Goal: Task Accomplishment & Management: Manage account settings

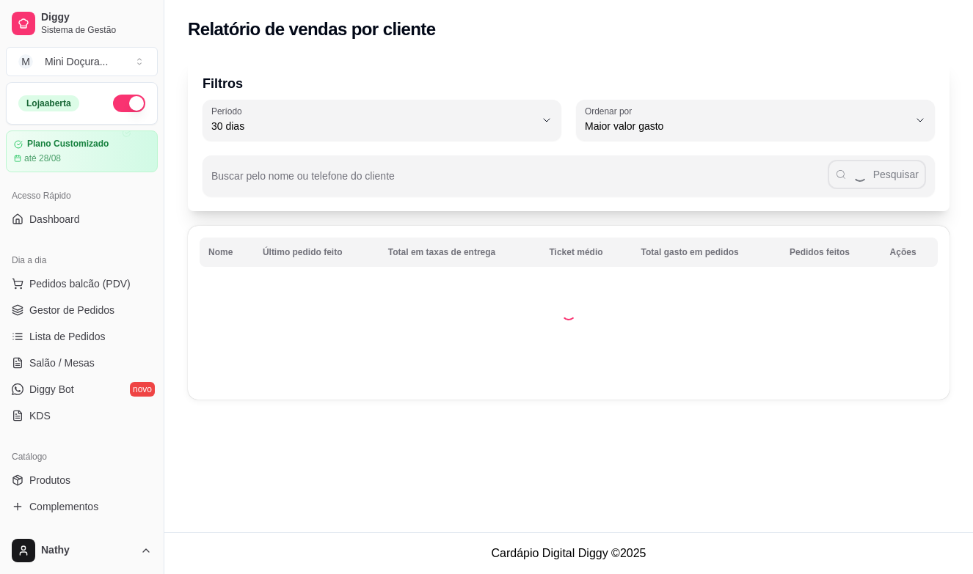
select select "30"
select select "HIGHEST_TOTAL_SPENT_WITH_ORDERS"
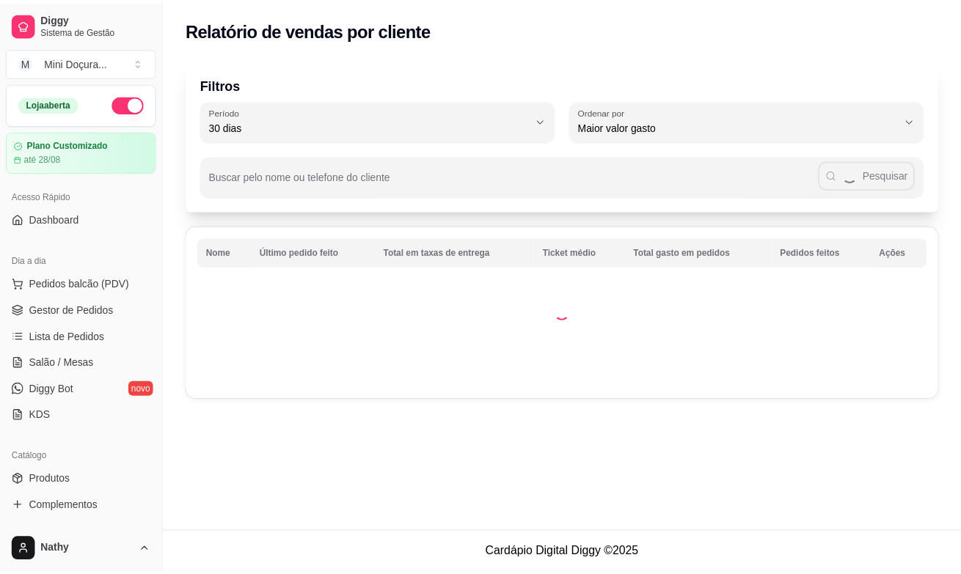
scroll to position [327, 0]
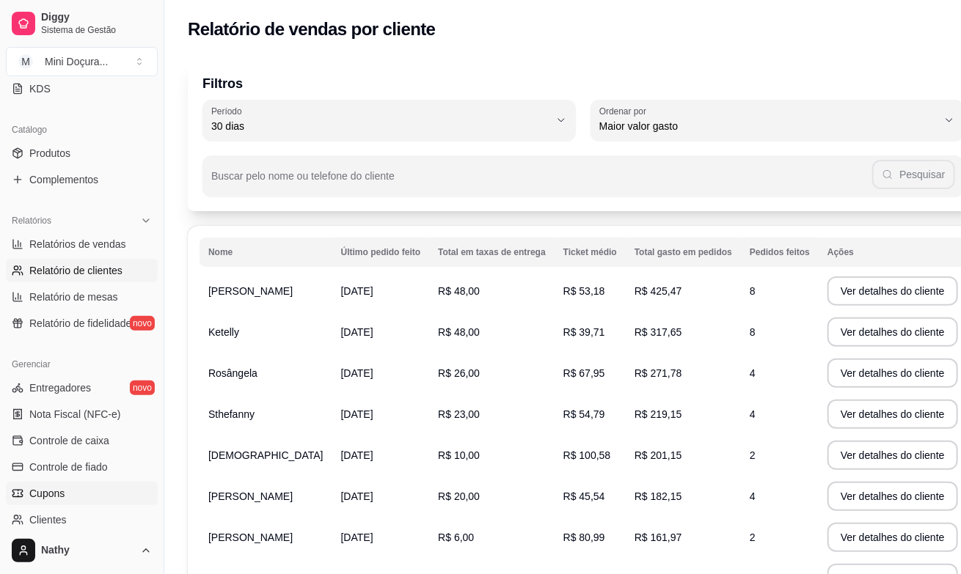
click at [88, 482] on link "Cupons" at bounding box center [82, 493] width 152 height 23
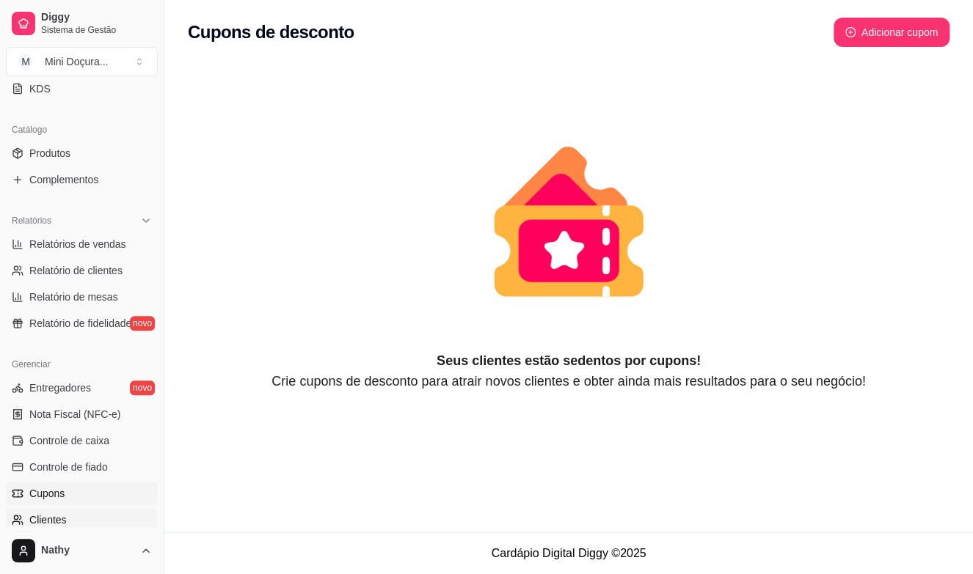
click at [123, 521] on link "Clientes" at bounding box center [82, 519] width 152 height 23
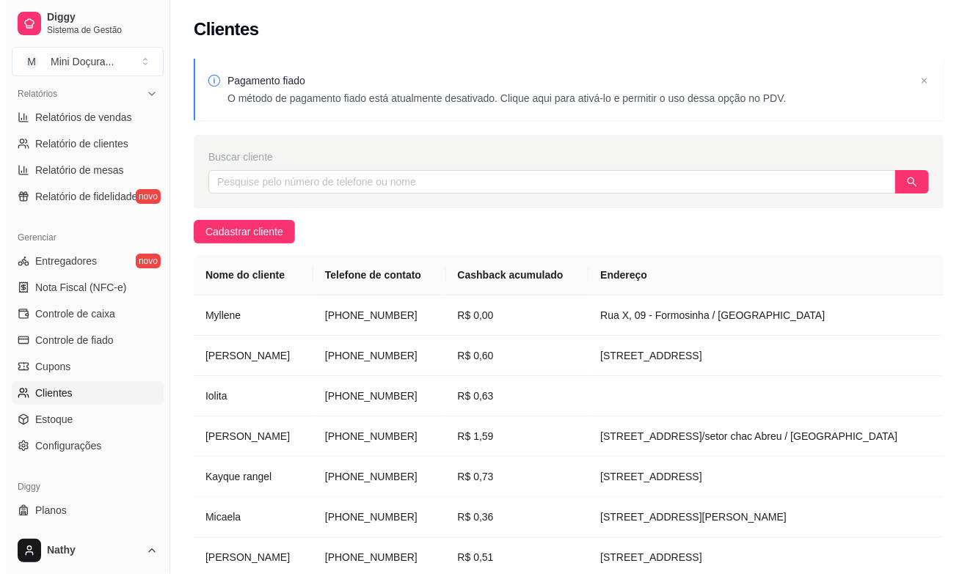
scroll to position [480, 0]
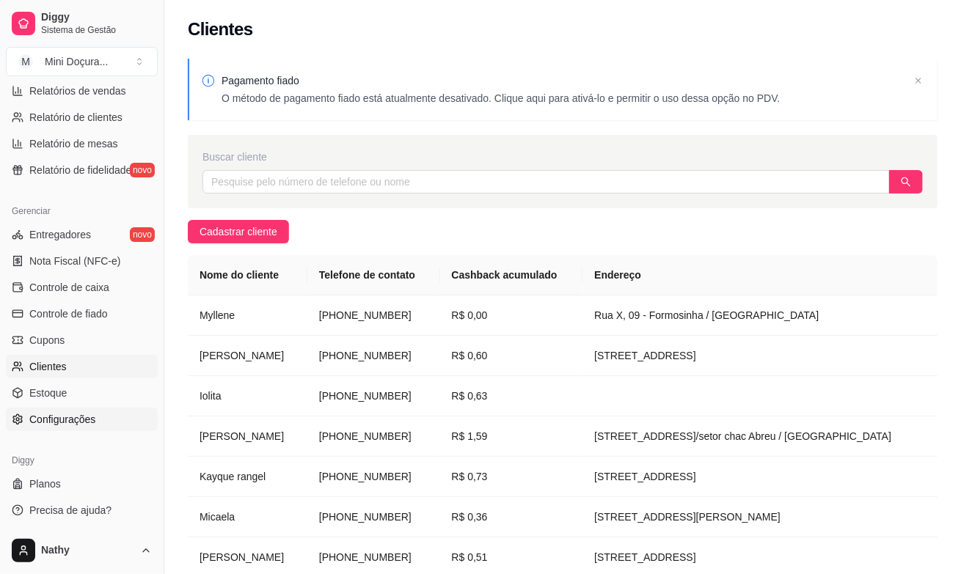
click at [107, 408] on link "Configurações" at bounding box center [82, 419] width 152 height 23
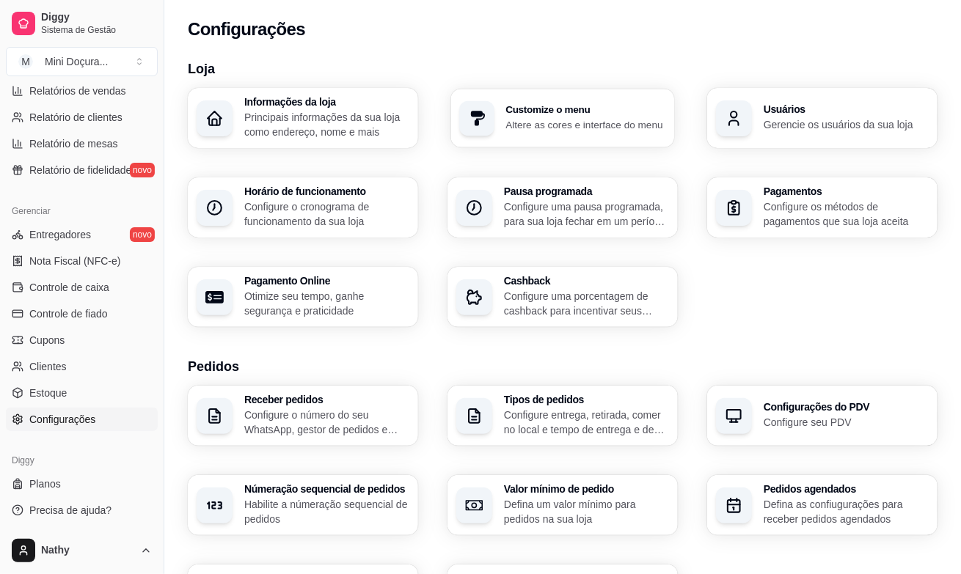
click at [516, 105] on h3 "Customize o menu" at bounding box center [585, 110] width 160 height 10
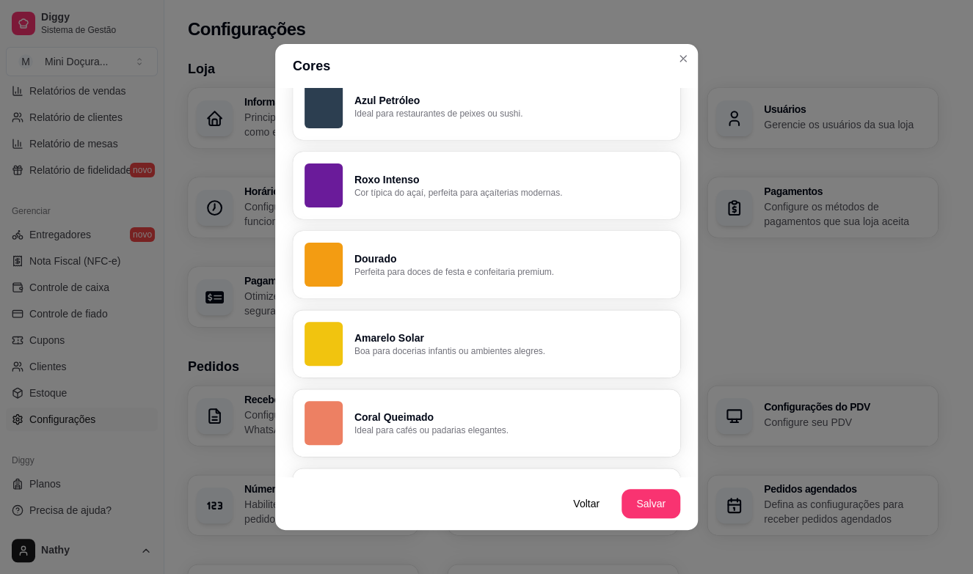
scroll to position [826, 0]
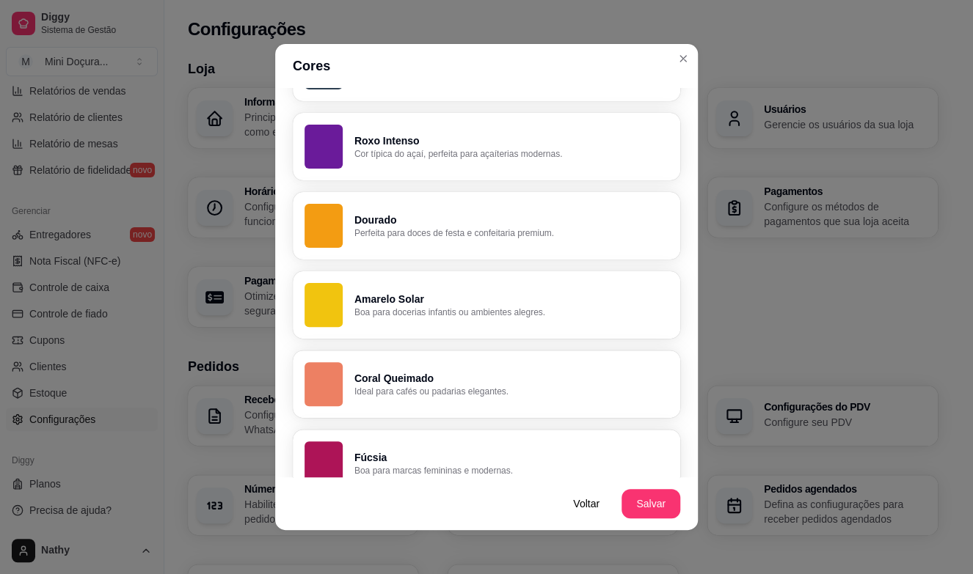
click at [566, 304] on p "Amarelo Solar" at bounding box center [511, 299] width 314 height 15
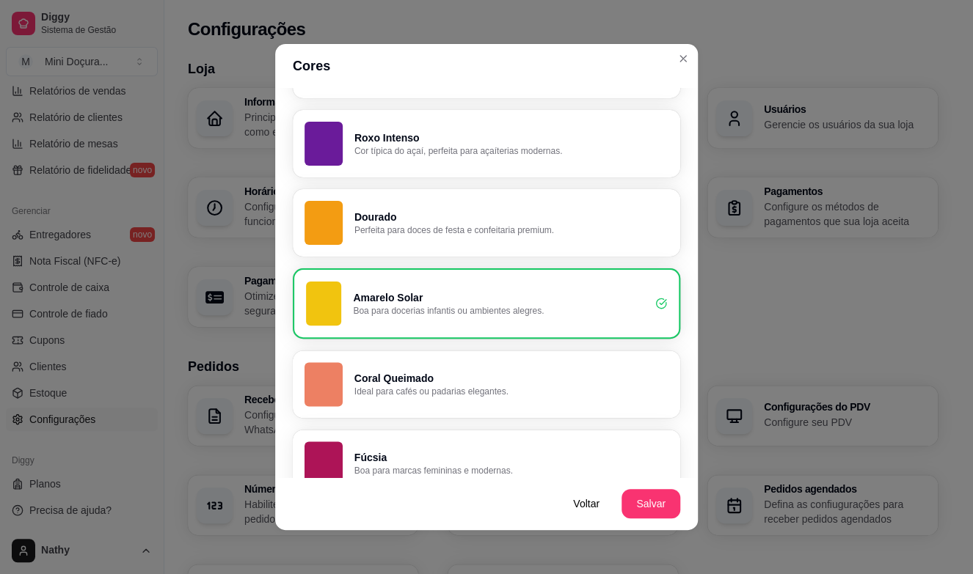
scroll to position [824, 0]
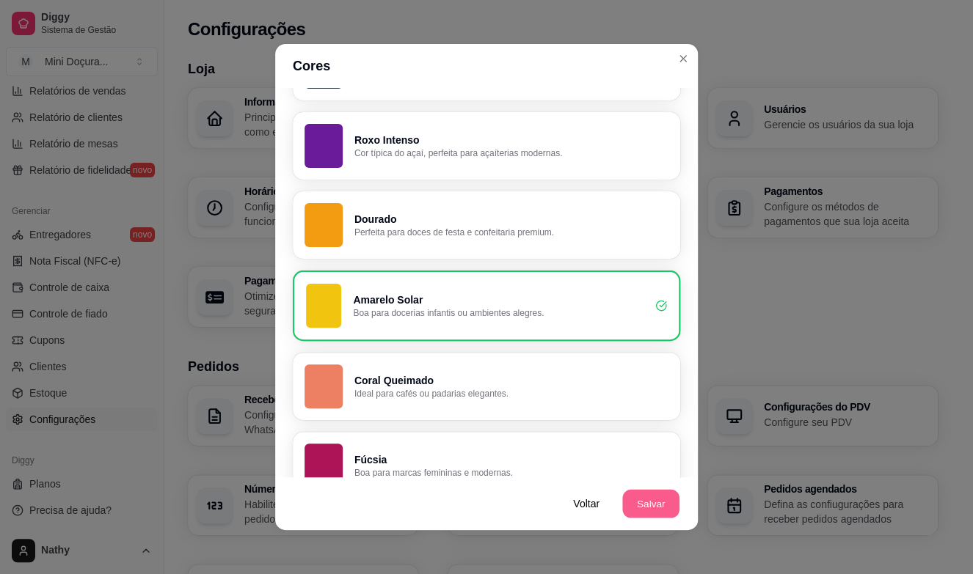
click at [668, 500] on button "Salvar" at bounding box center [650, 504] width 57 height 29
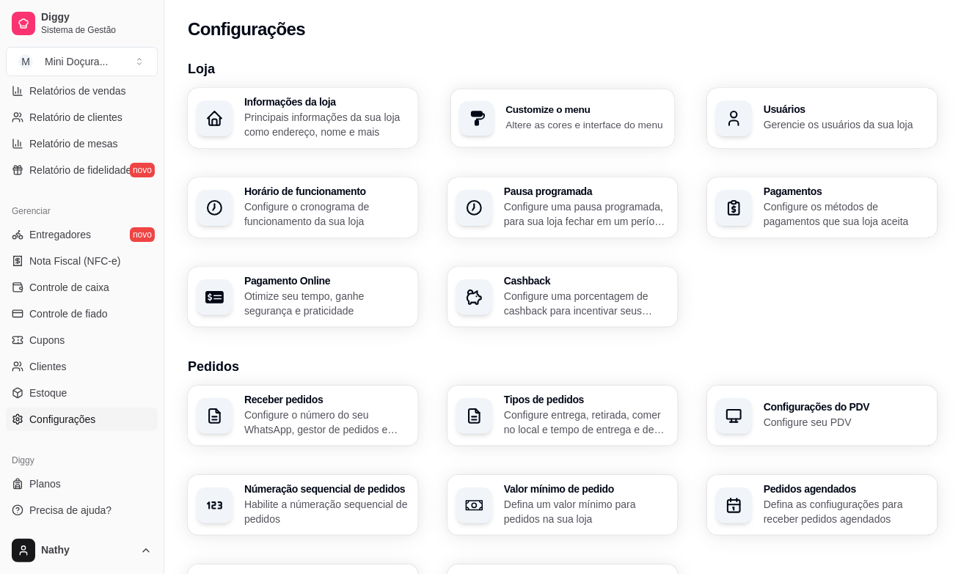
click at [616, 116] on div "Customize o menu Altere as cores e interface do menu" at bounding box center [585, 118] width 160 height 27
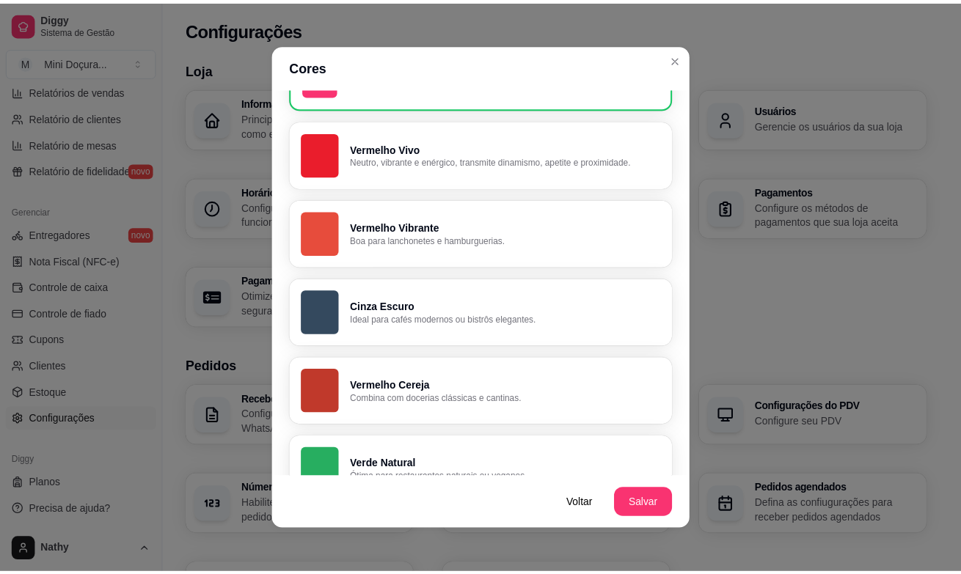
scroll to position [0, 0]
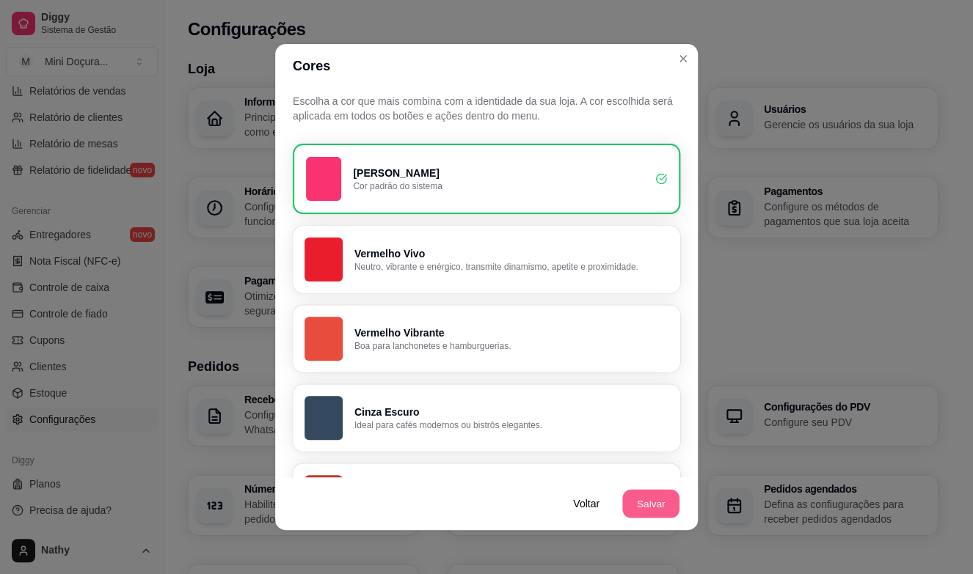
click at [634, 497] on button "Salvar" at bounding box center [650, 504] width 57 height 29
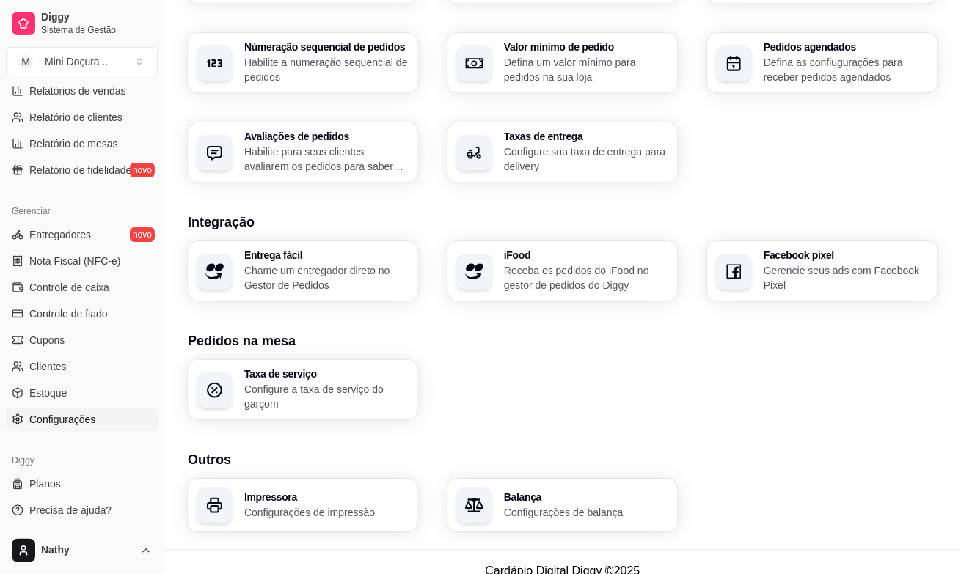
scroll to position [459, 0]
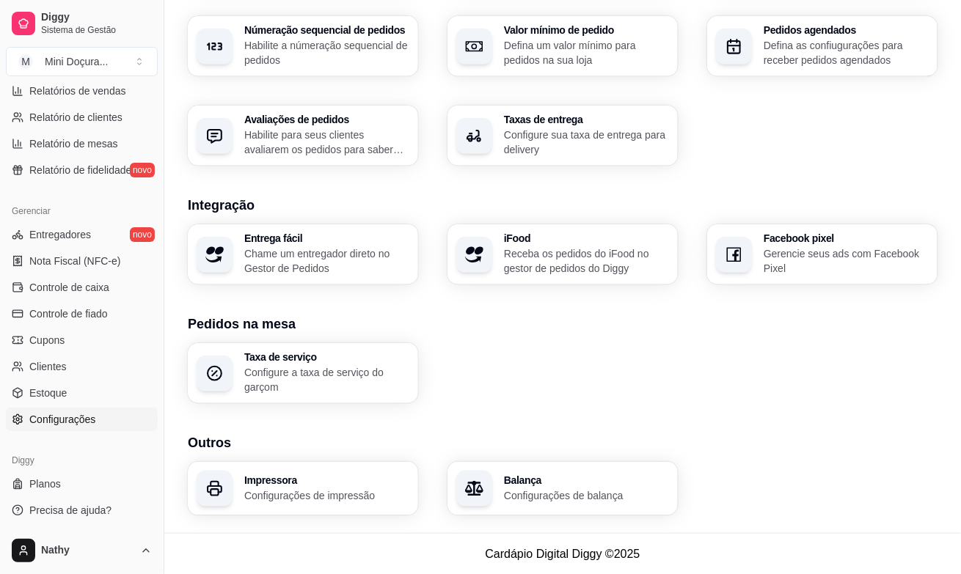
click at [638, 488] on p "Configurações de balança" at bounding box center [586, 495] width 165 height 15
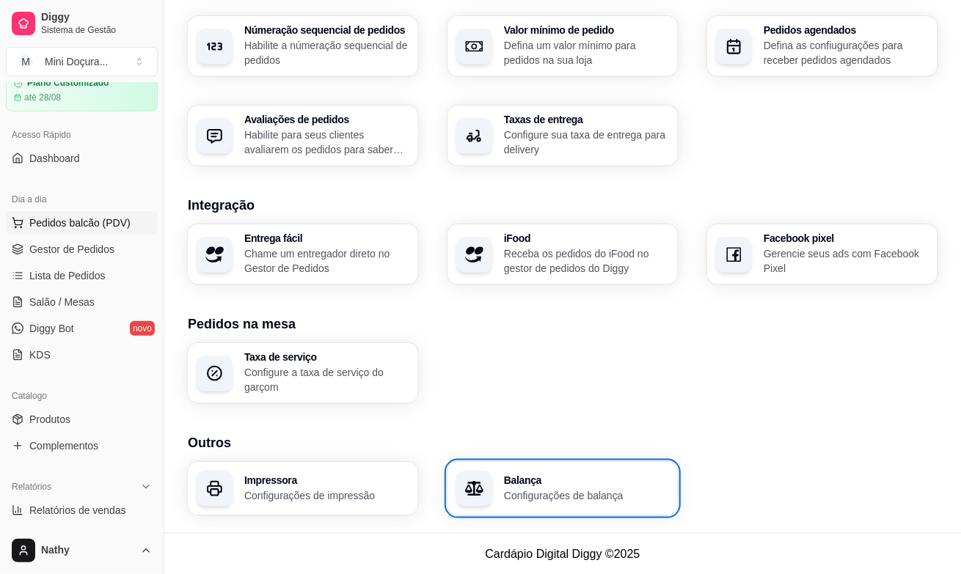
scroll to position [40, 0]
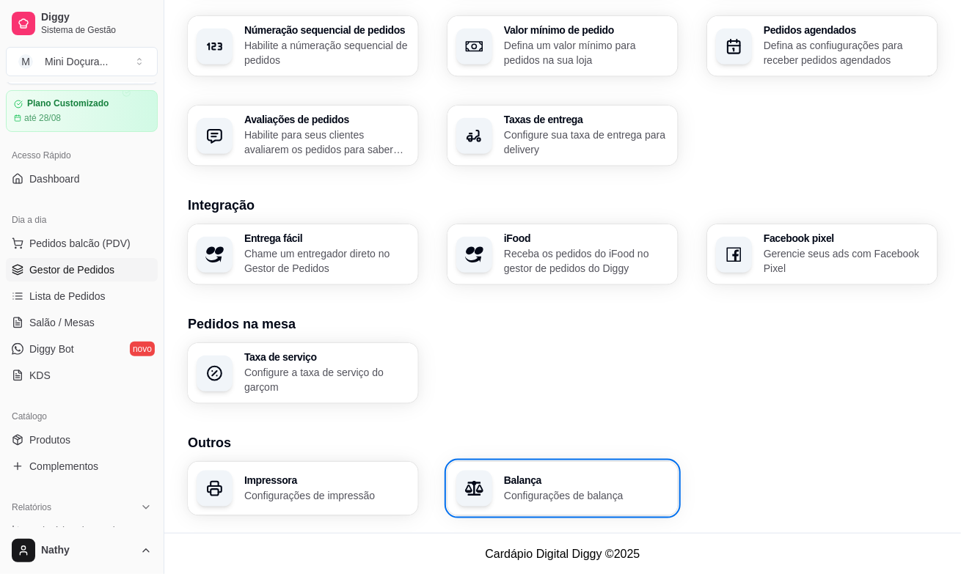
click at [80, 269] on span "Gestor de Pedidos" at bounding box center [71, 270] width 85 height 15
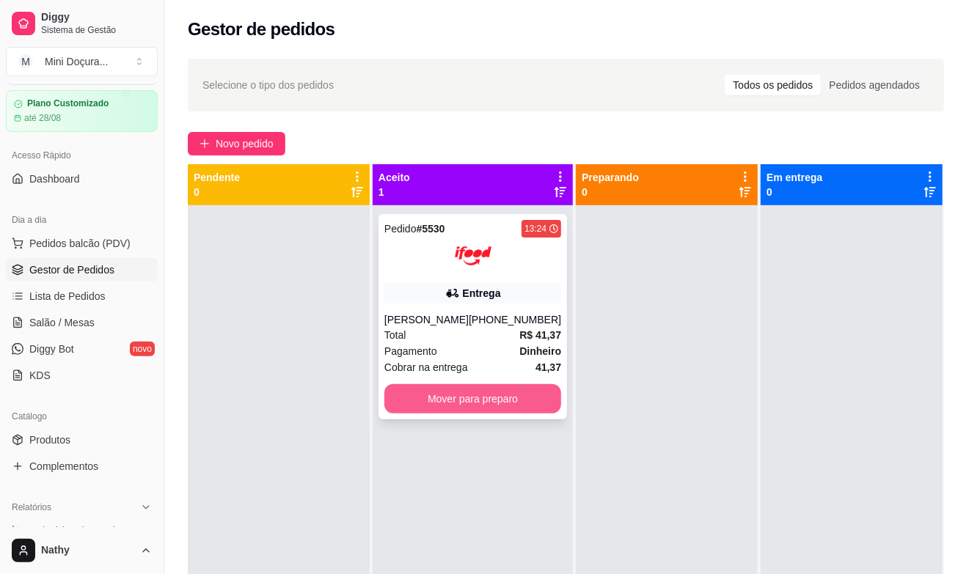
click at [500, 401] on button "Mover para preparo" at bounding box center [472, 398] width 177 height 29
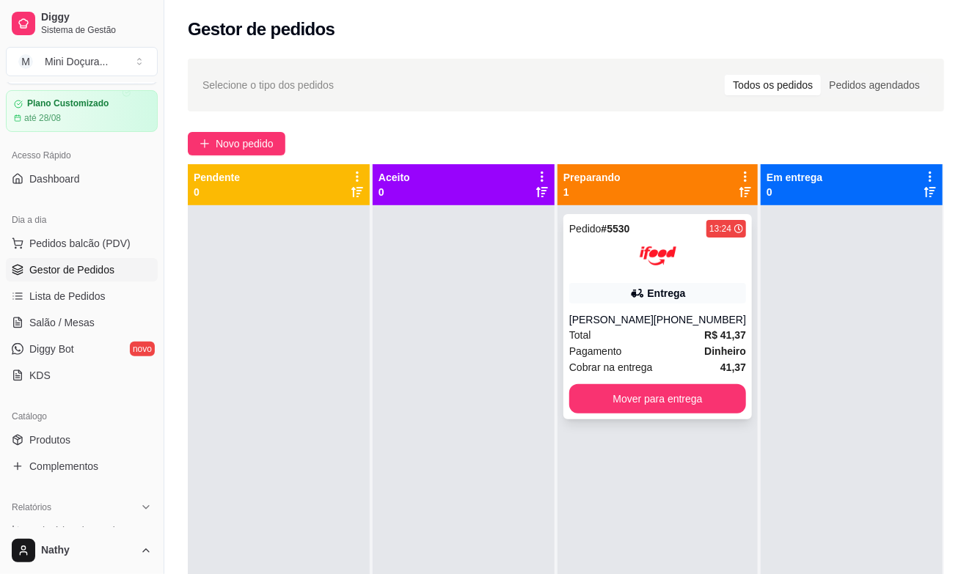
click at [642, 282] on div "Pedido # 5530 13:24 Entrega [PERSON_NAME] [PHONE_NUMBER] Total R$ 41,37 Pagamen…" at bounding box center [657, 316] width 188 height 205
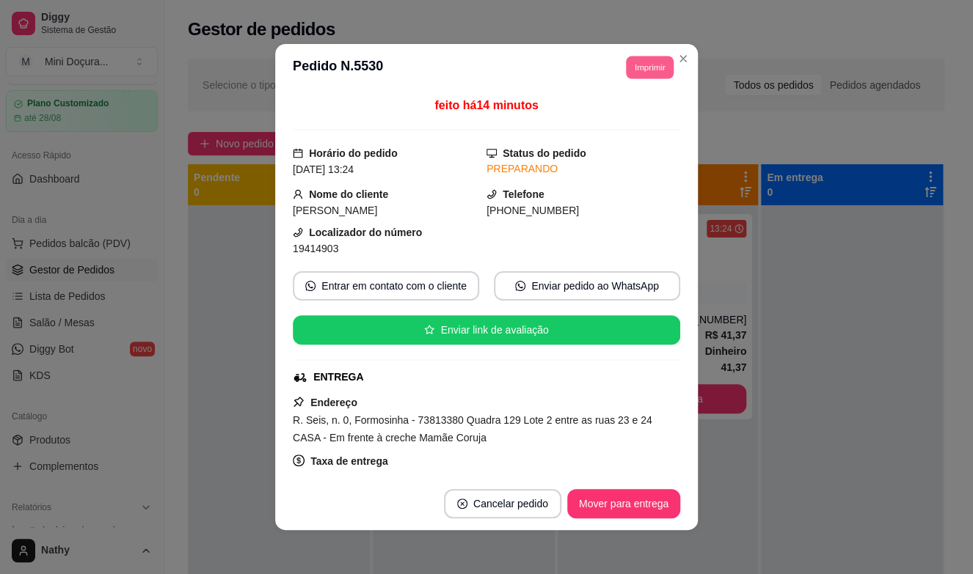
click at [634, 70] on button "Imprimir" at bounding box center [650, 67] width 48 height 23
click at [635, 115] on button "IMPRESSORA" at bounding box center [616, 118] width 106 height 23
